Goal: Obtain resource: Obtain resource

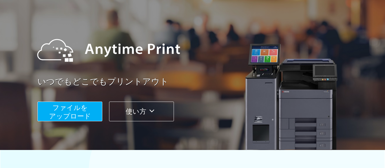
scroll to position [34, 0]
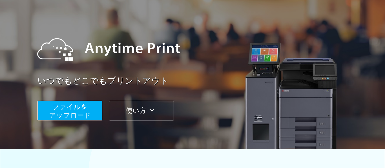
click at [87, 109] on button "ファイルを ​​アップロード" at bounding box center [69, 111] width 65 height 20
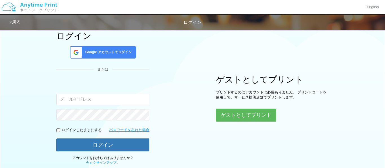
scroll to position [32, 0]
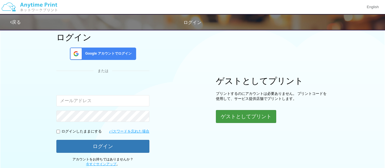
click at [250, 120] on button "ゲストとしてプリント" at bounding box center [246, 116] width 60 height 13
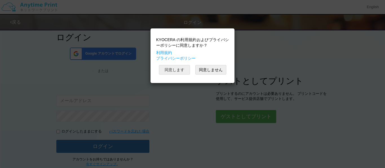
click at [183, 70] on button "同意します" at bounding box center [174, 70] width 31 height 10
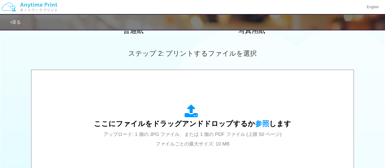
scroll to position [145, 0]
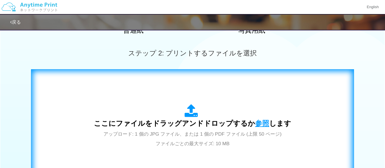
click at [262, 121] on span "参照" at bounding box center [262, 123] width 14 height 8
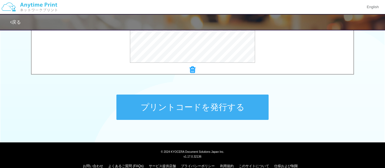
scroll to position [260, 0]
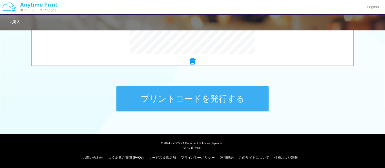
click at [233, 104] on button "プリントコードを発行する" at bounding box center [192, 98] width 152 height 25
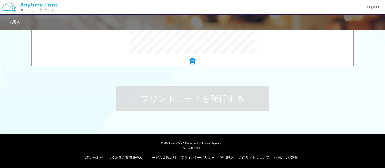
scroll to position [0, 0]
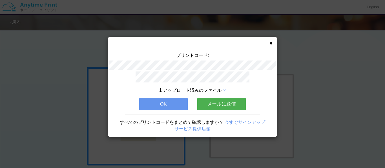
click at [210, 104] on button "メールに送信" at bounding box center [221, 104] width 48 height 12
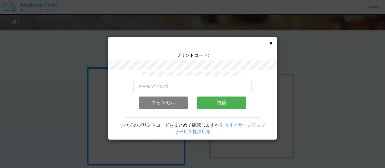
click at [174, 85] on input "email" at bounding box center [193, 86] width 118 height 11
type input "k"
type input "[EMAIL_ADDRESS][DOMAIN_NAME]"
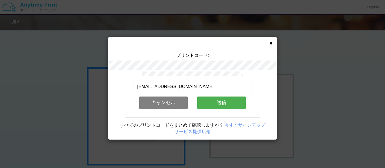
click at [231, 107] on button "送信" at bounding box center [221, 103] width 48 height 12
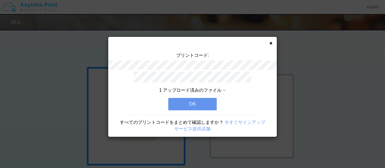
click at [204, 106] on button "OK" at bounding box center [192, 104] width 48 height 12
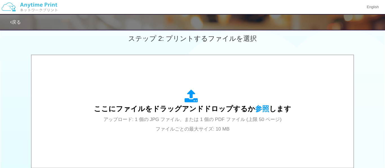
scroll to position [159, 0]
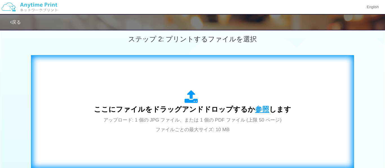
click at [260, 109] on span "参照" at bounding box center [262, 109] width 14 height 8
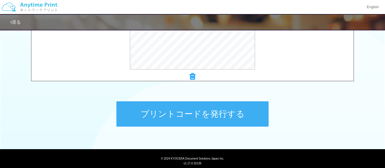
scroll to position [252, 0]
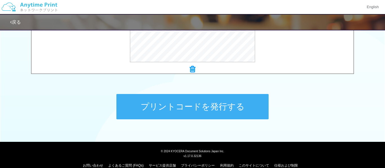
click at [238, 105] on button "プリントコードを発行する" at bounding box center [192, 106] width 152 height 25
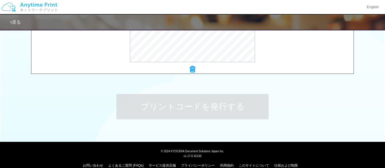
scroll to position [0, 0]
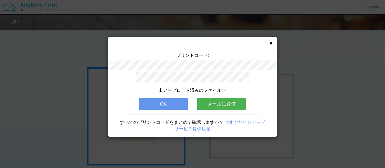
click at [219, 100] on button "メールに送信" at bounding box center [221, 104] width 48 height 12
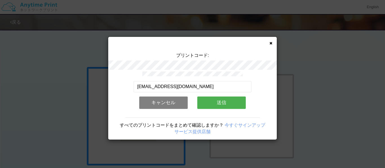
click at [218, 103] on button "送信" at bounding box center [221, 103] width 48 height 12
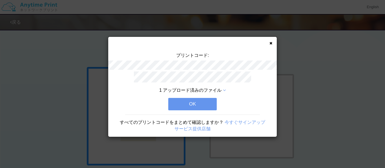
click at [205, 103] on button "OK" at bounding box center [192, 104] width 48 height 12
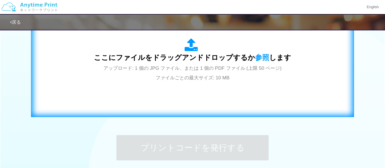
scroll to position [213, 0]
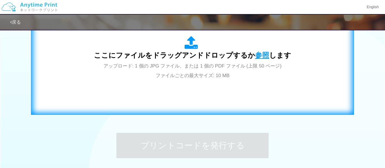
click at [265, 56] on span "参照" at bounding box center [262, 55] width 14 height 8
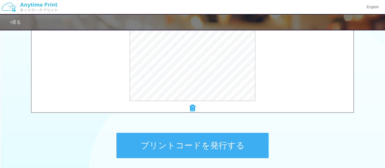
click at [212, 139] on button "プリントコードを発行する" at bounding box center [192, 145] width 152 height 25
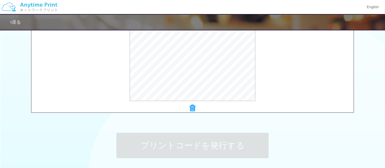
scroll to position [0, 0]
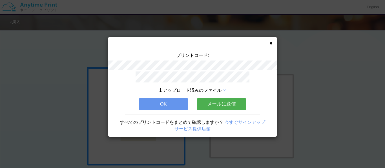
click at [221, 104] on button "メールに送信" at bounding box center [221, 104] width 48 height 12
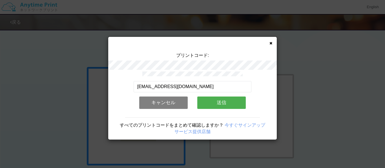
click at [214, 99] on button "送信" at bounding box center [221, 103] width 48 height 12
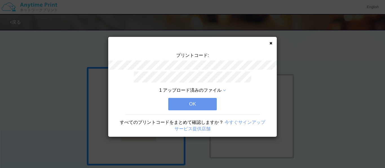
click at [206, 103] on button "OK" at bounding box center [192, 104] width 48 height 12
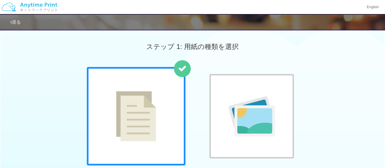
click at [18, 22] on link "戻る" at bounding box center [15, 22] width 11 height 5
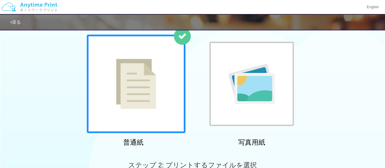
scroll to position [34, 0]
